Goal: Find specific page/section: Find specific page/section

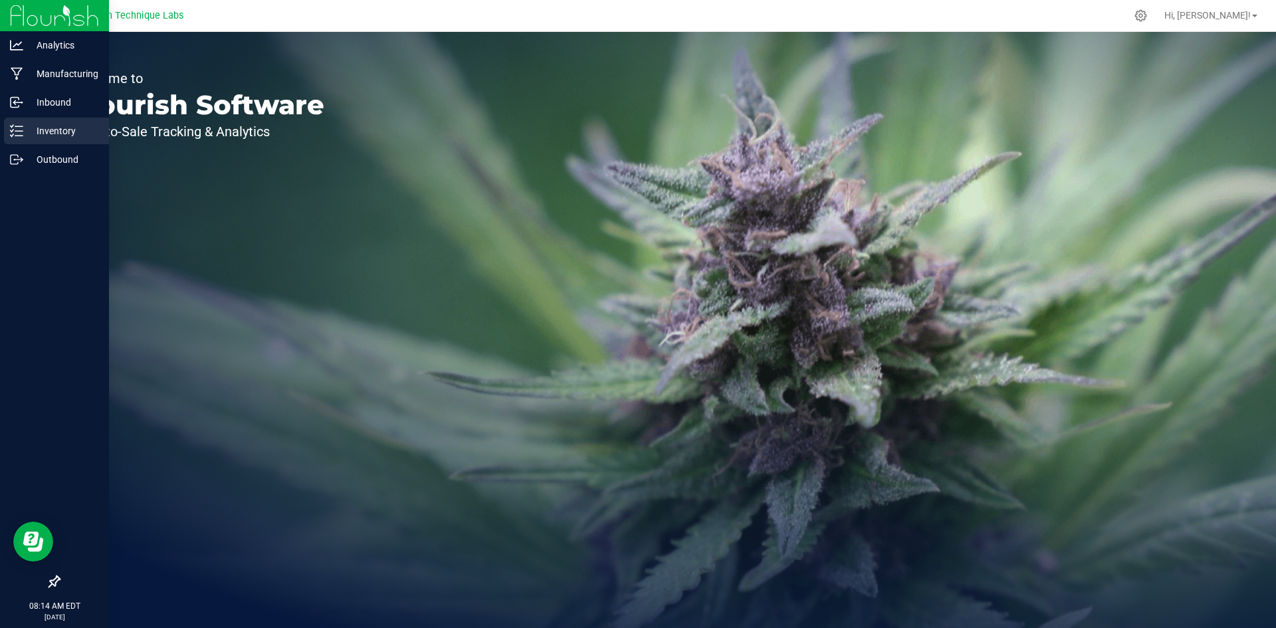
click at [5, 136] on div "Inventory" at bounding box center [56, 131] width 105 height 27
